Goal: Task Accomplishment & Management: Manage account settings

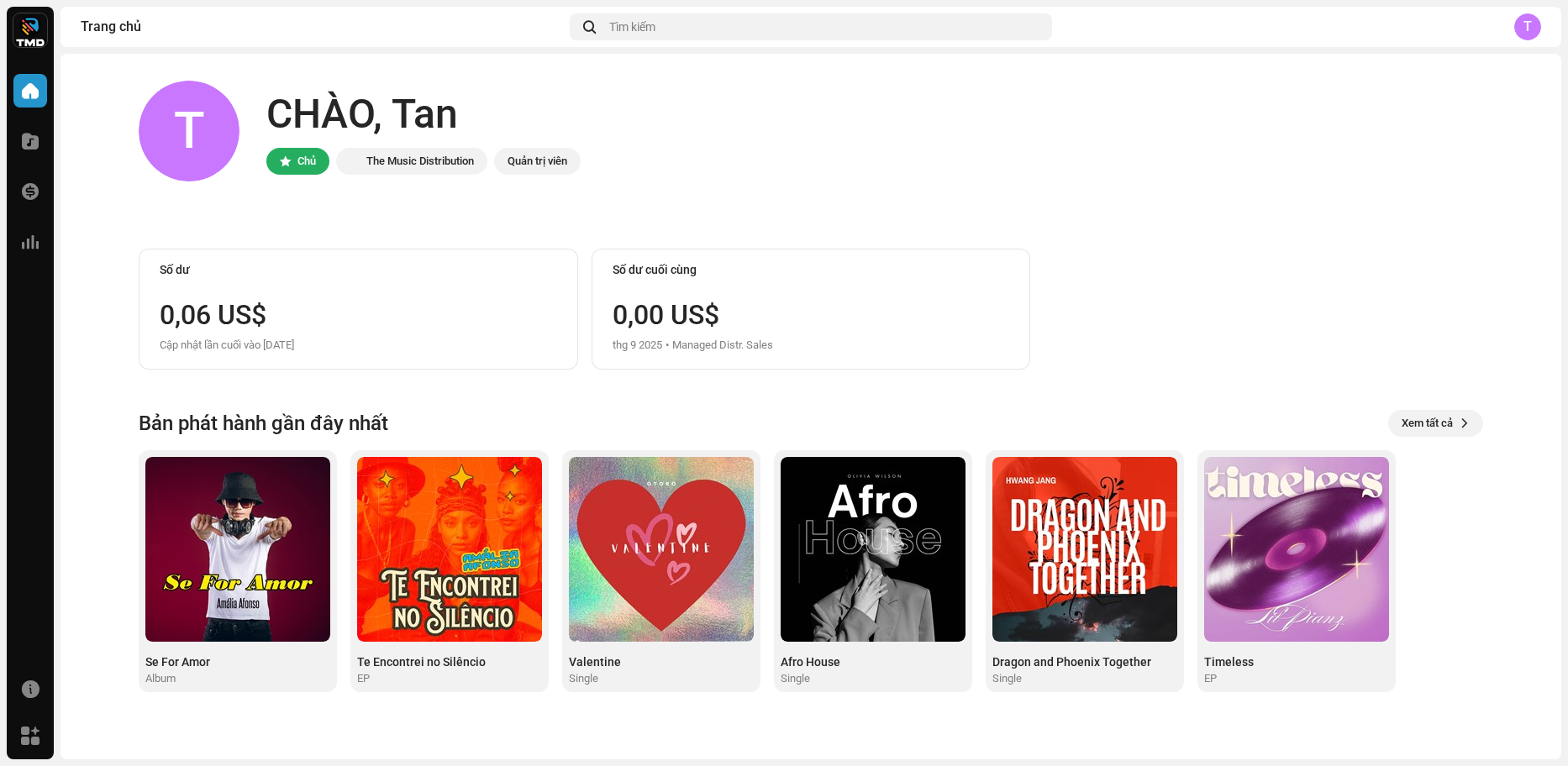
click at [194, 302] on div "0,06 US$" at bounding box center [358, 315] width 397 height 27
click at [186, 346] on div "Cập nhật lần cuối vào [DATE]" at bounding box center [358, 345] width 397 height 20
drag, startPoint x: 194, startPoint y: 340, endPoint x: 354, endPoint y: 339, distance: 160.0
click at [354, 339] on div "Cập nhật lần cuối vào [DATE]" at bounding box center [358, 345] width 397 height 20
click at [368, 338] on div "Cập nhật lần cuối vào [DATE]" at bounding box center [358, 345] width 397 height 20
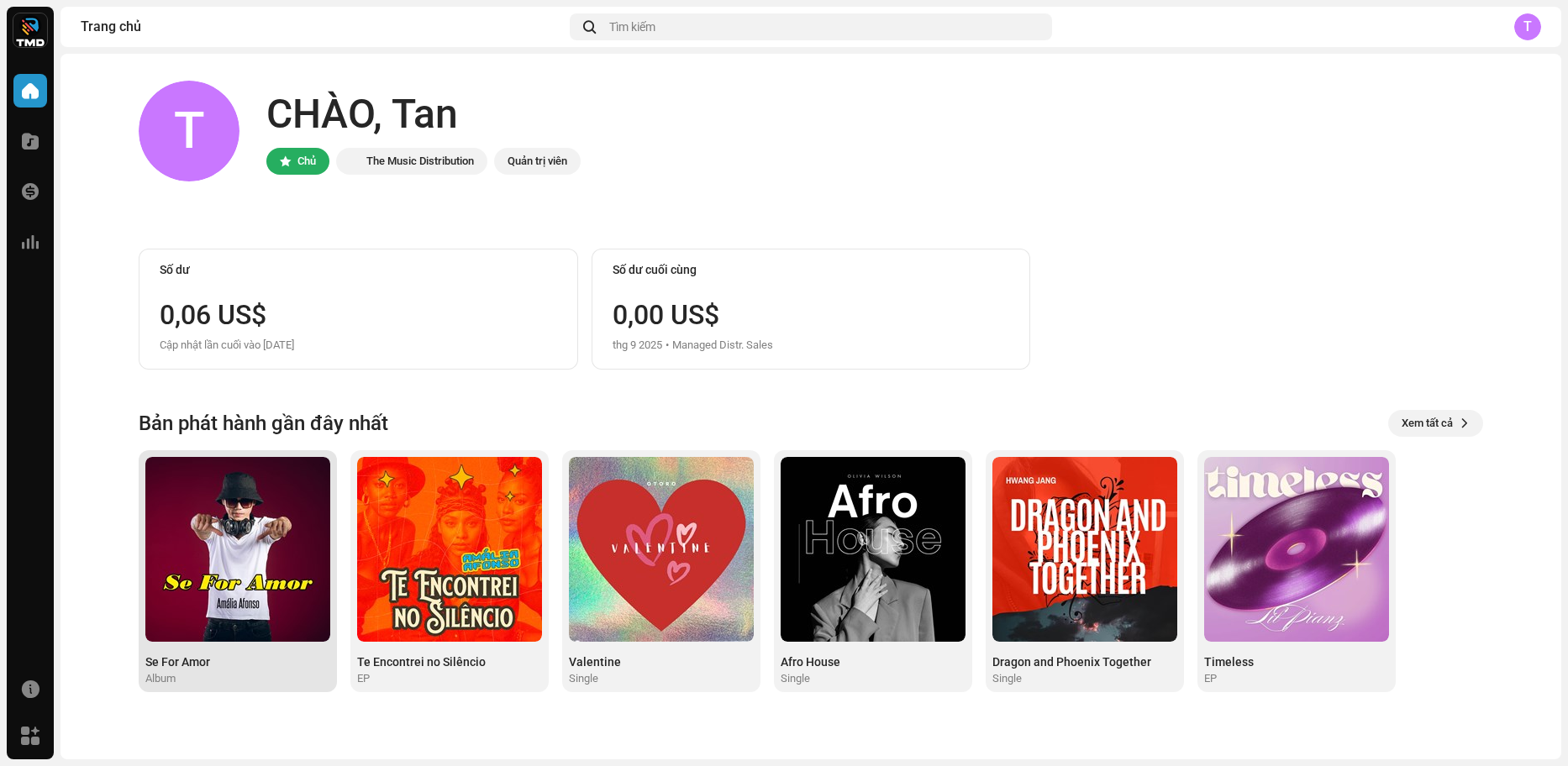
click at [238, 521] on img at bounding box center [237, 549] width 185 height 185
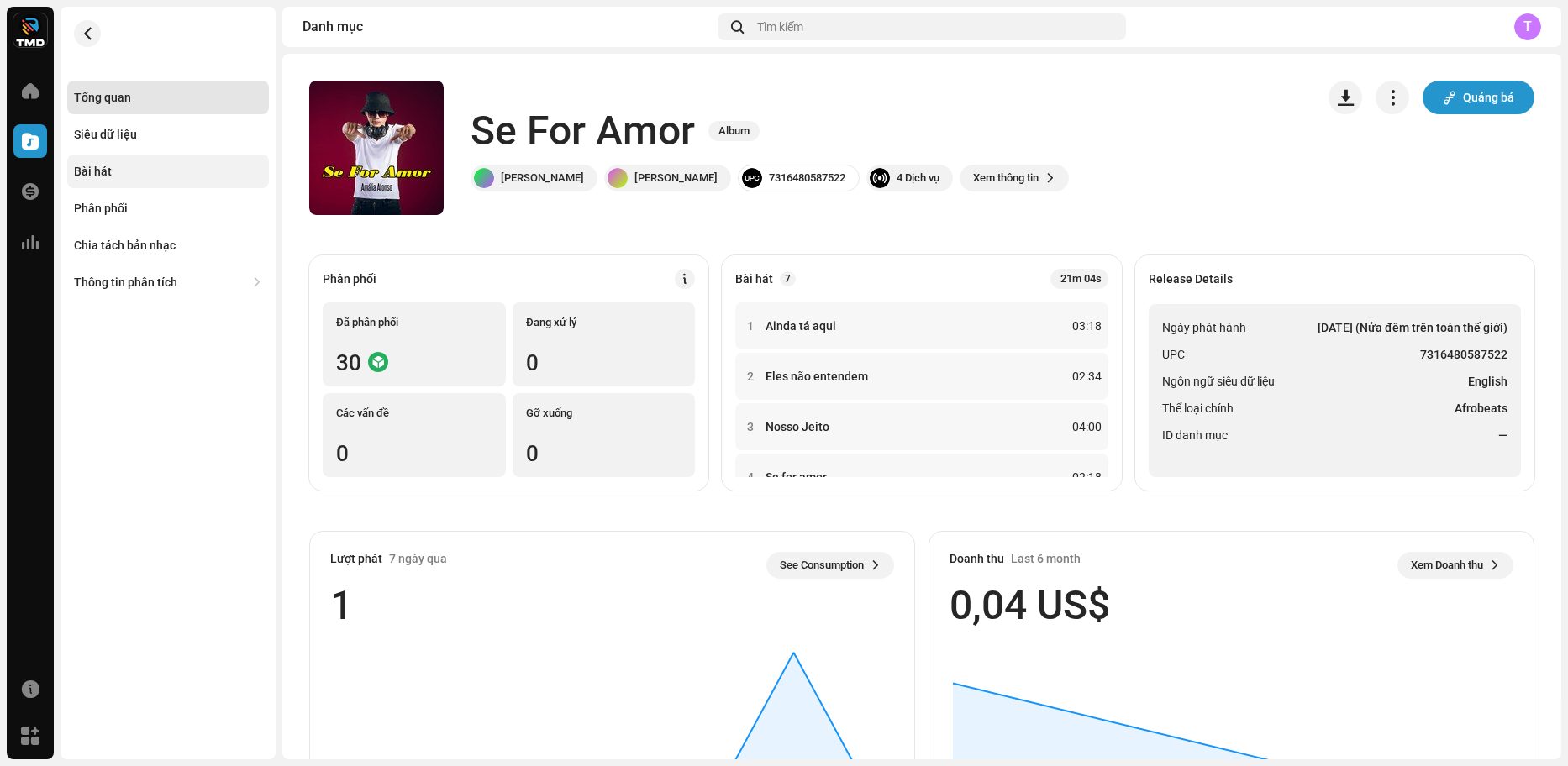
click at [153, 169] on div "Bài hát" at bounding box center [168, 171] width 188 height 13
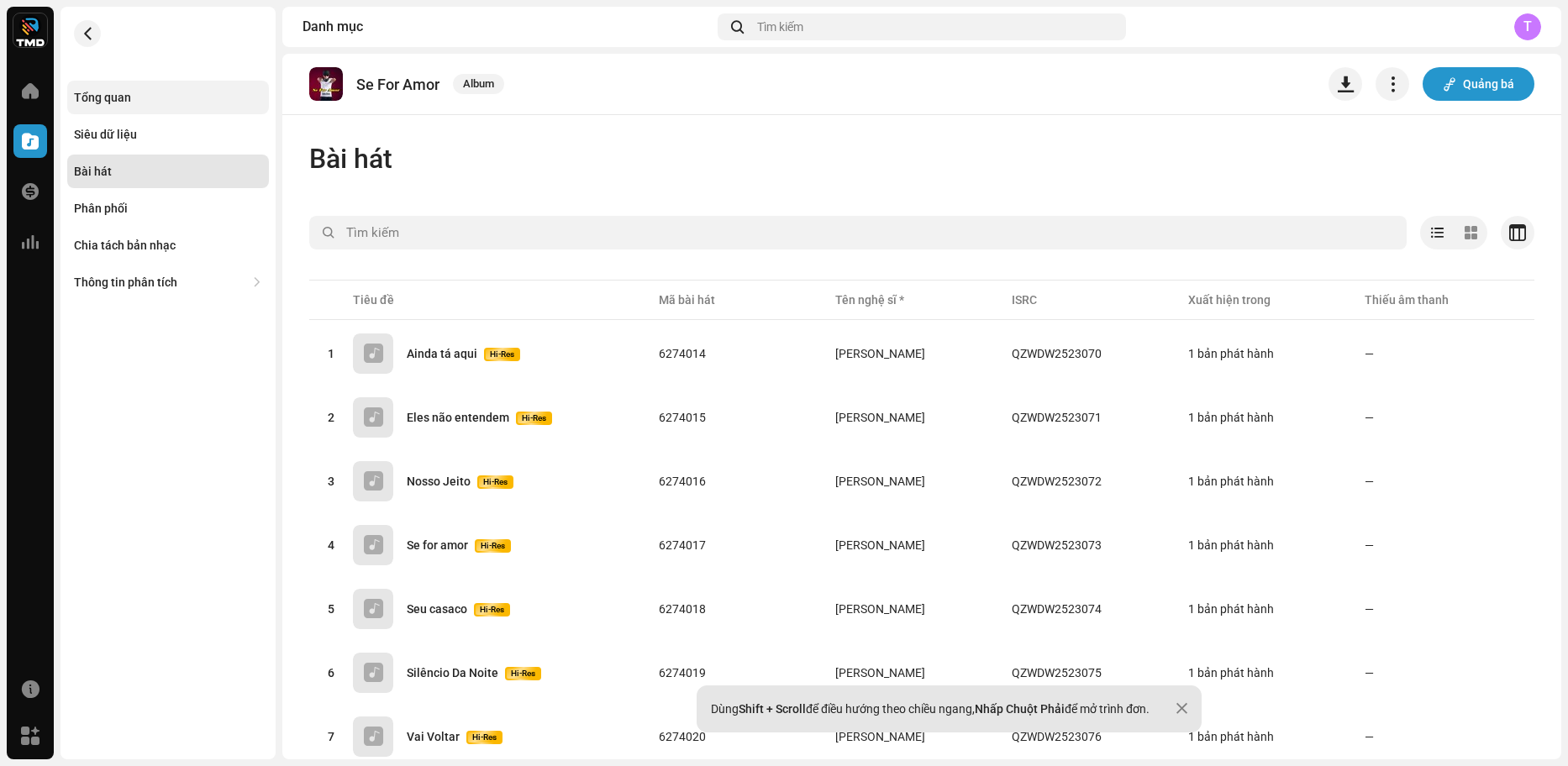
click at [165, 91] on div "Tổng quan" at bounding box center [168, 98] width 188 height 13
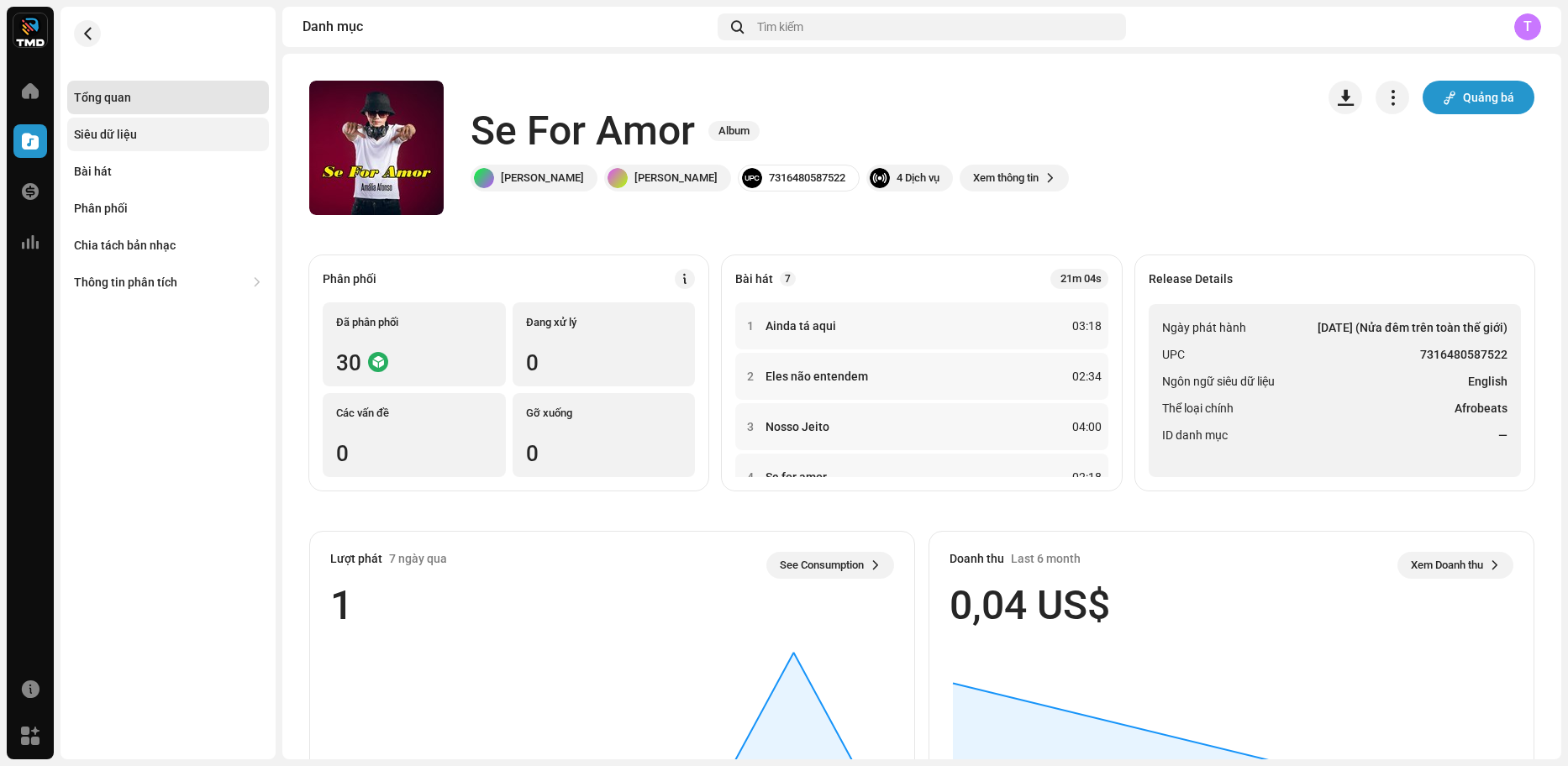
click at [146, 140] on div "Siêu dữ liệu" at bounding box center [168, 134] width 188 height 13
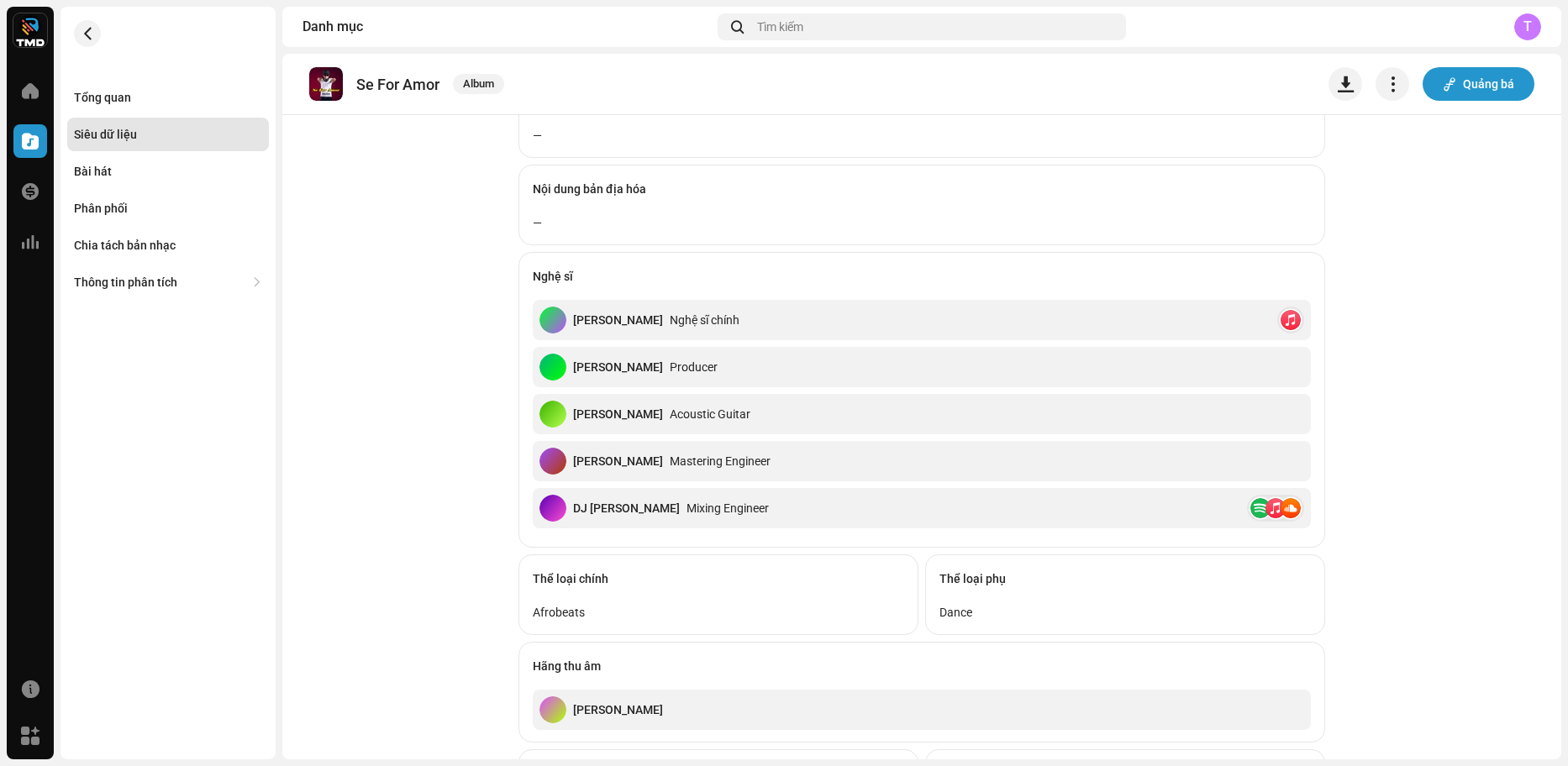
scroll to position [504, 0]
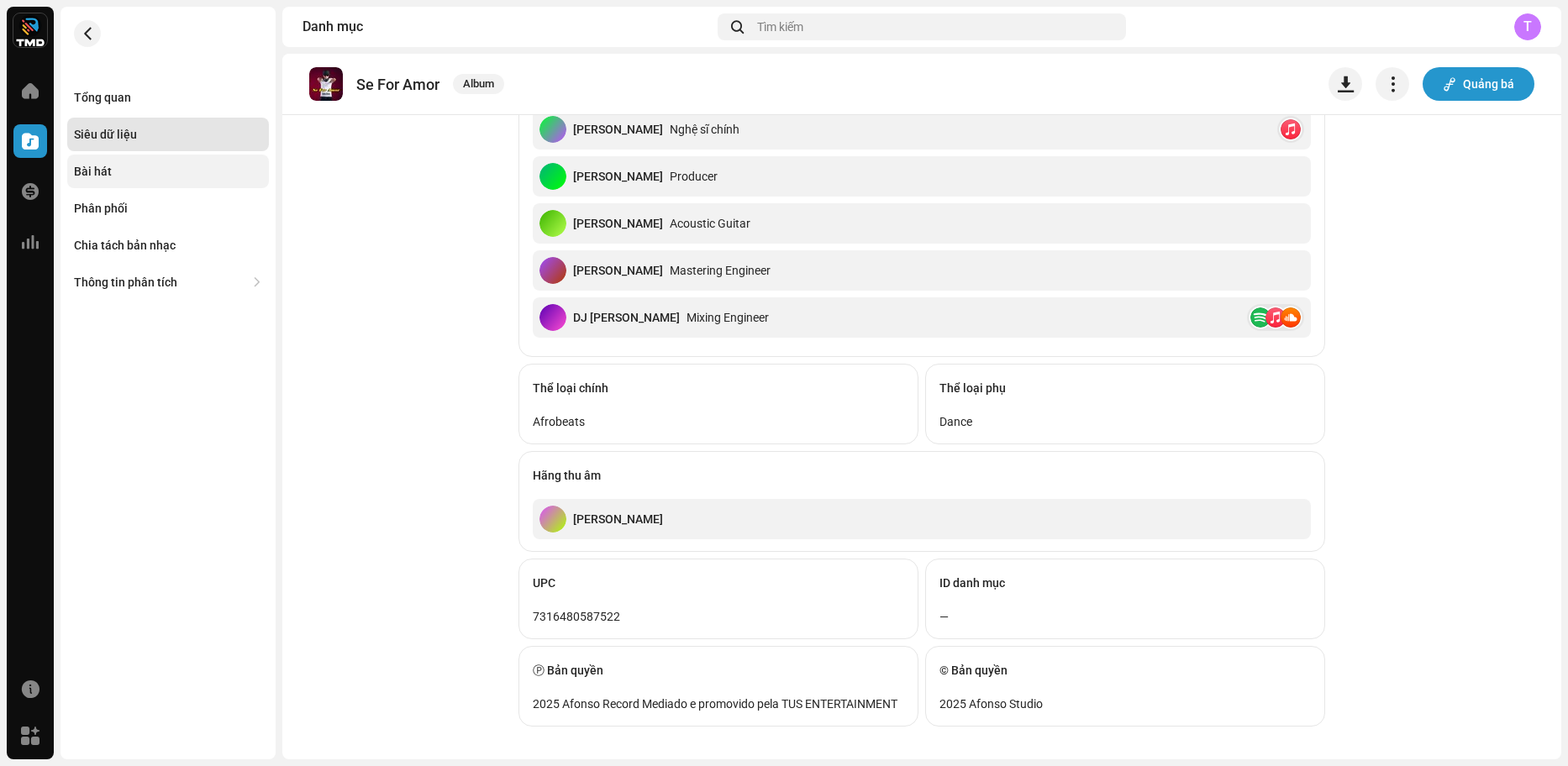
click at [141, 179] on div "Bài hát" at bounding box center [168, 171] width 202 height 34
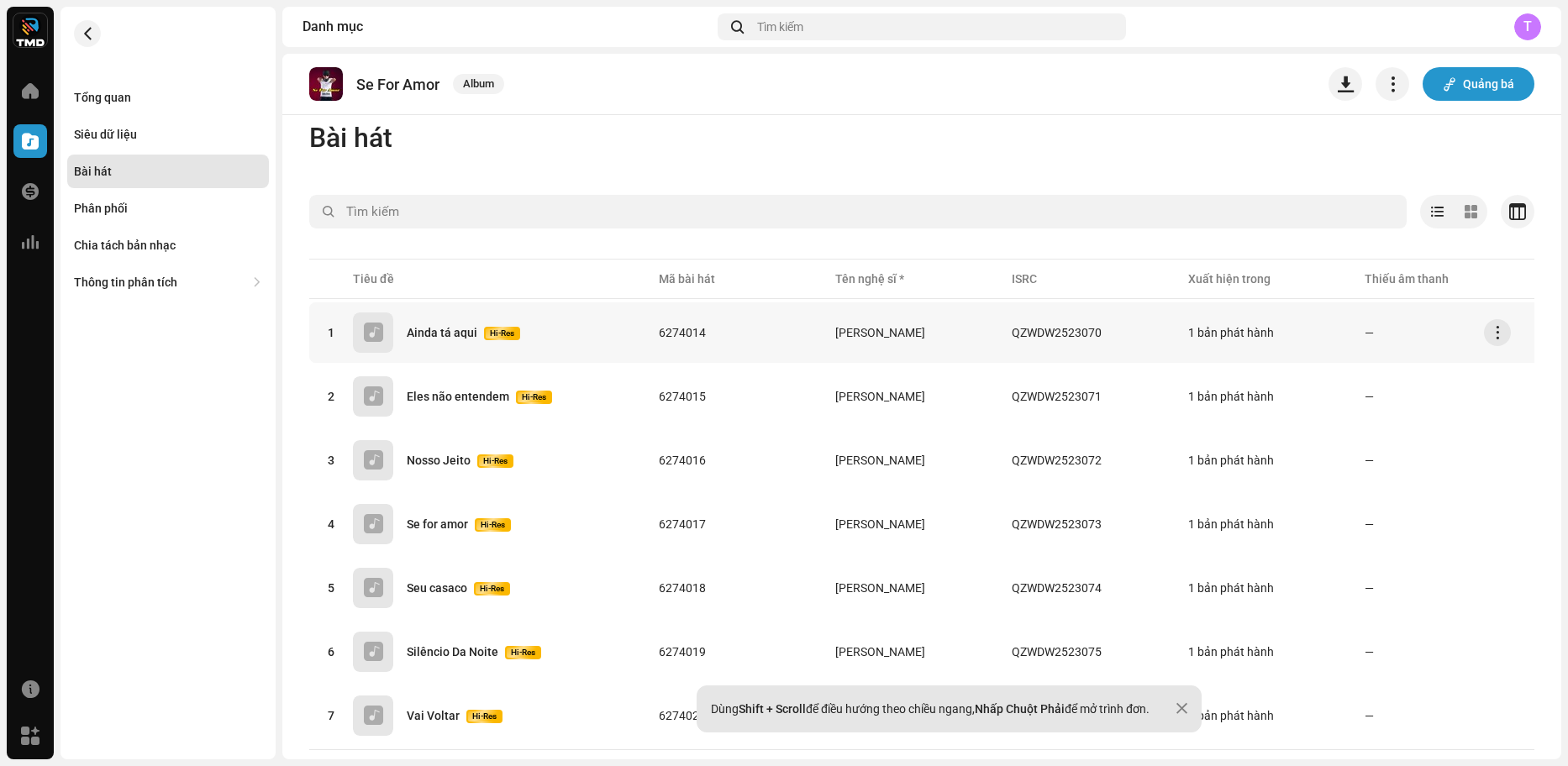
scroll to position [58, 0]
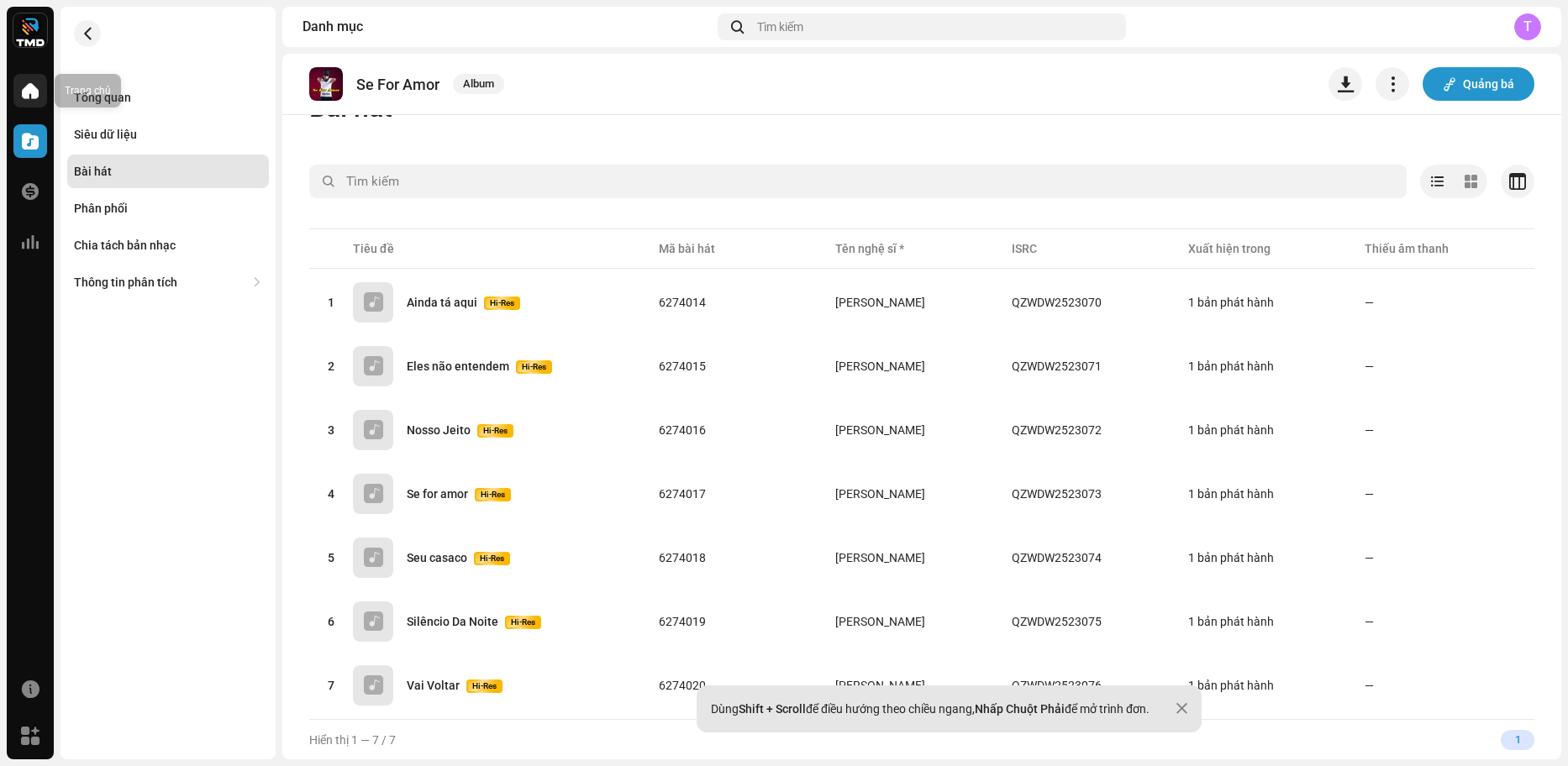
click at [31, 79] on div at bounding box center [30, 90] width 34 height 34
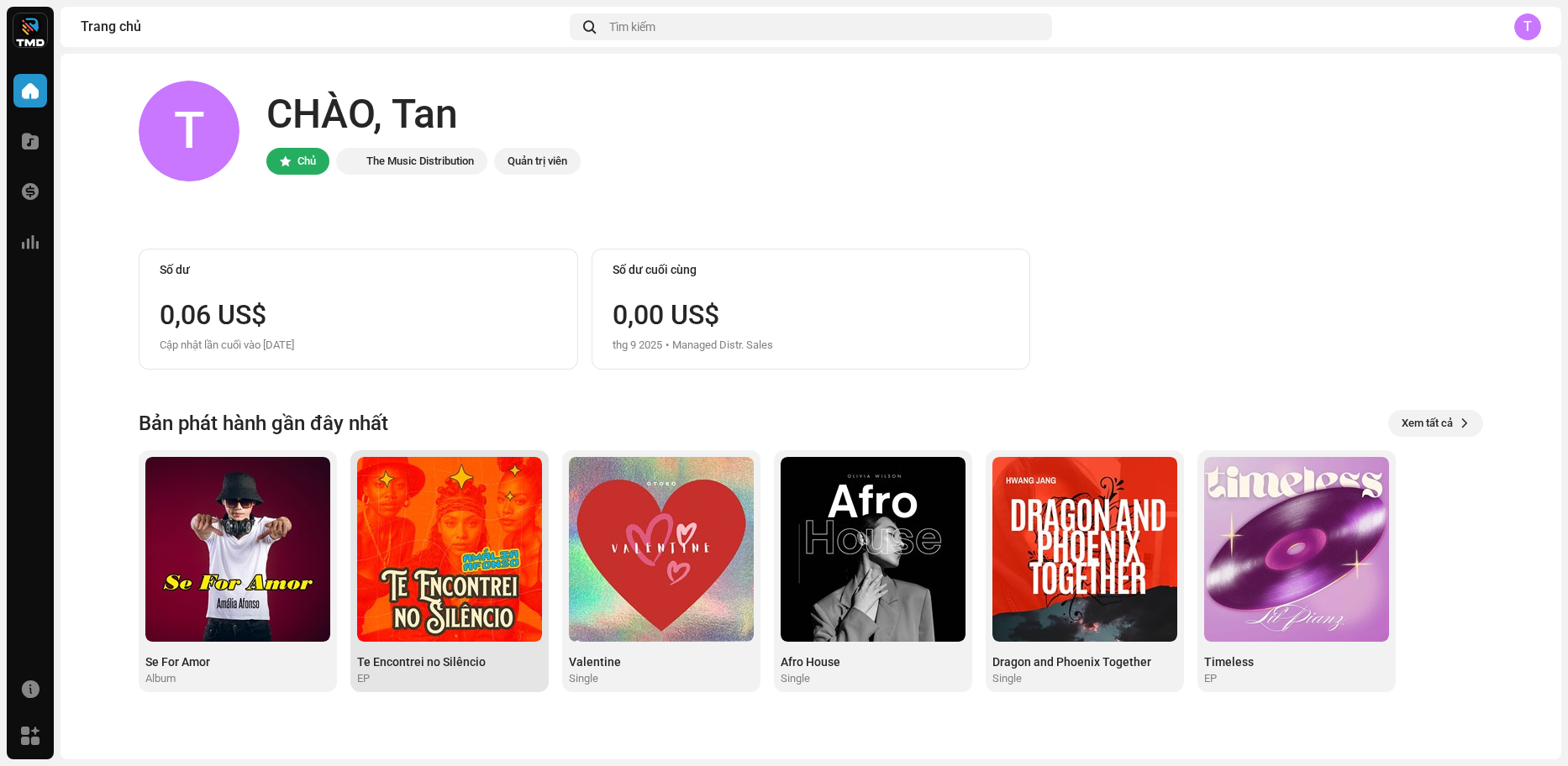
click at [403, 501] on img at bounding box center [449, 549] width 185 height 185
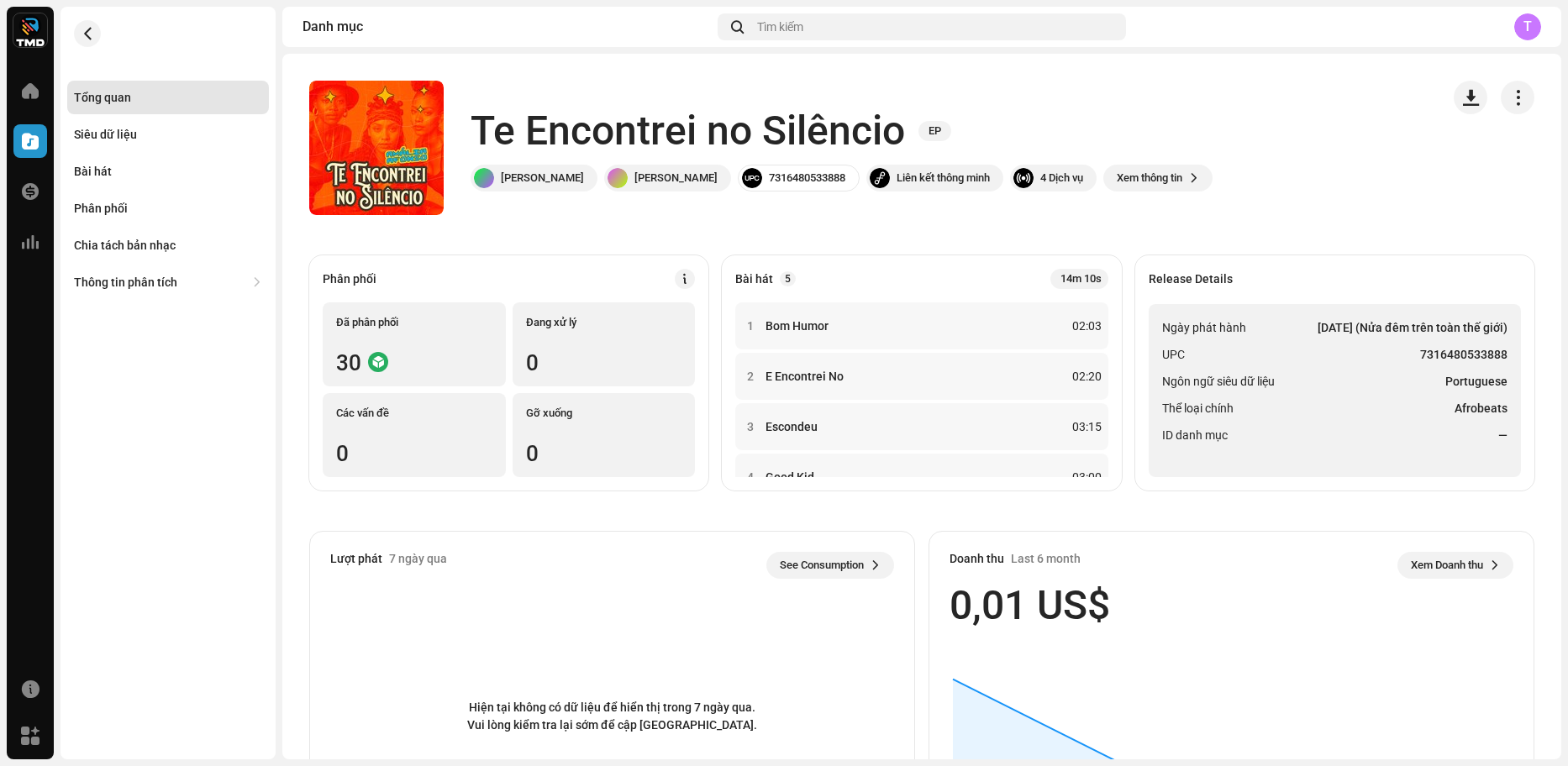
click at [1534, 27] on div "T" at bounding box center [1527, 26] width 27 height 27
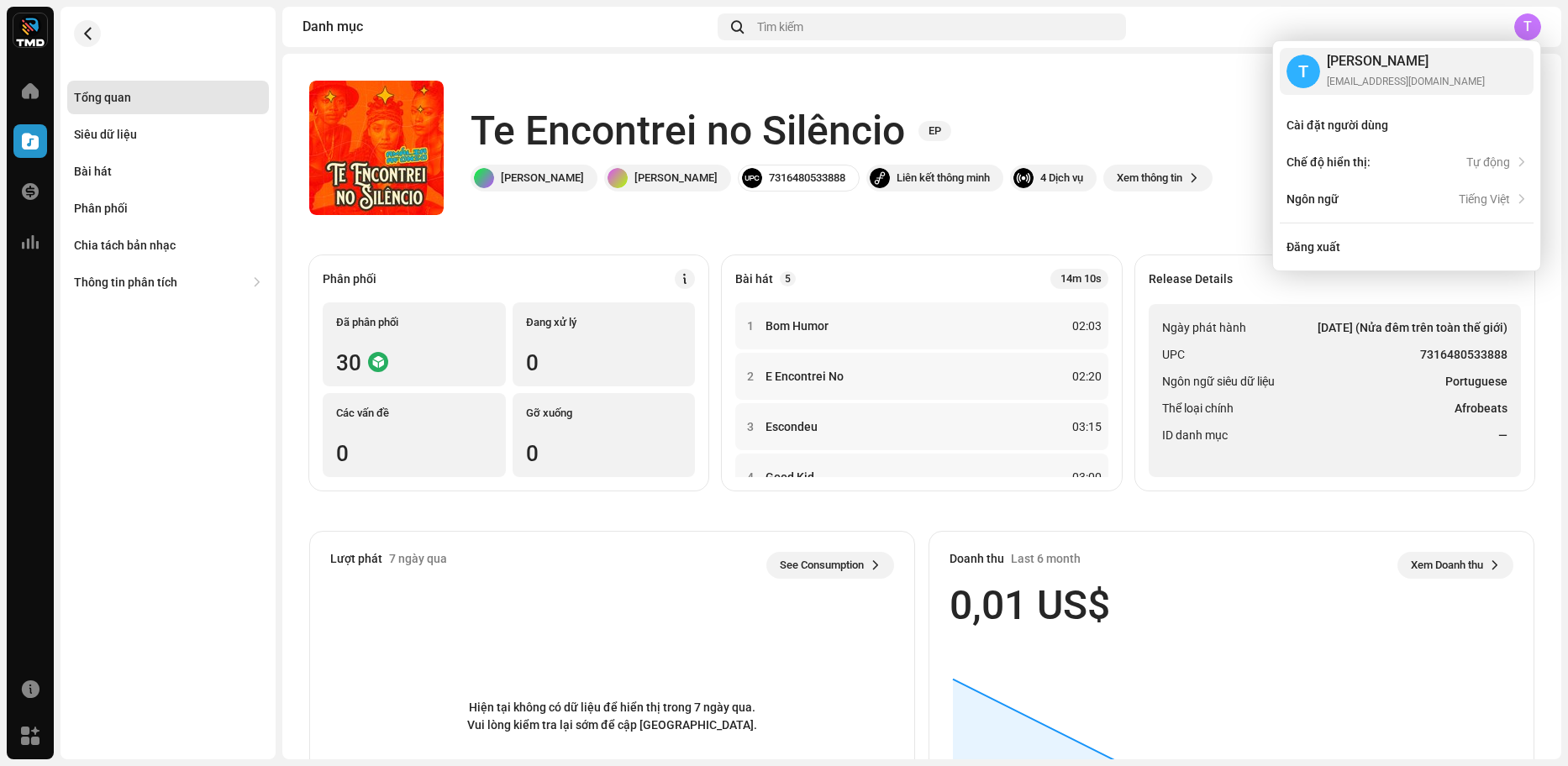
click at [1530, 16] on div "T" at bounding box center [1527, 26] width 27 height 27
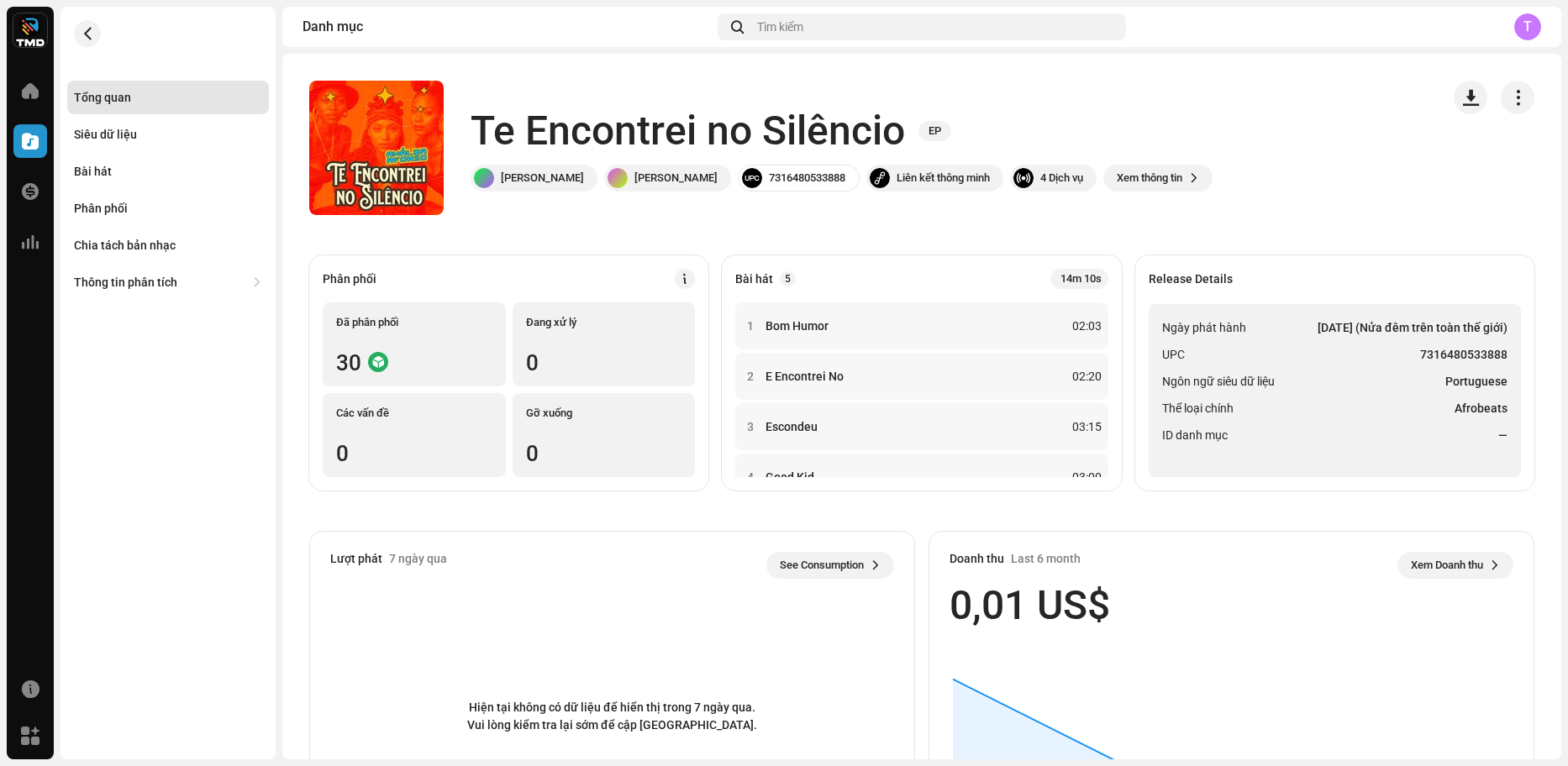
click at [1530, 16] on div "T" at bounding box center [1527, 26] width 27 height 27
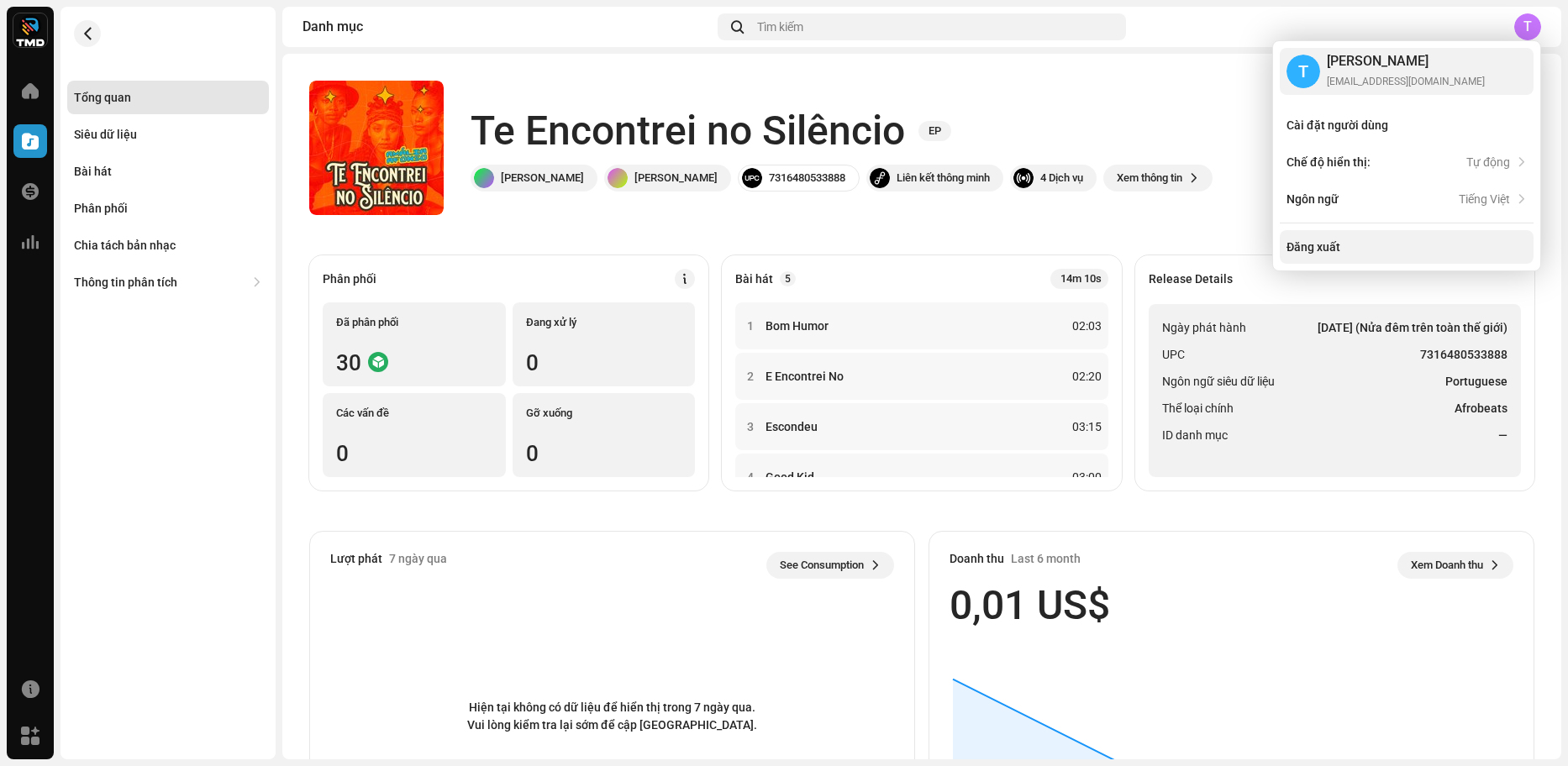
click at [1372, 249] on div "Đăng xuất" at bounding box center [1406, 247] width 240 height 13
